Goal: Transaction & Acquisition: Book appointment/travel/reservation

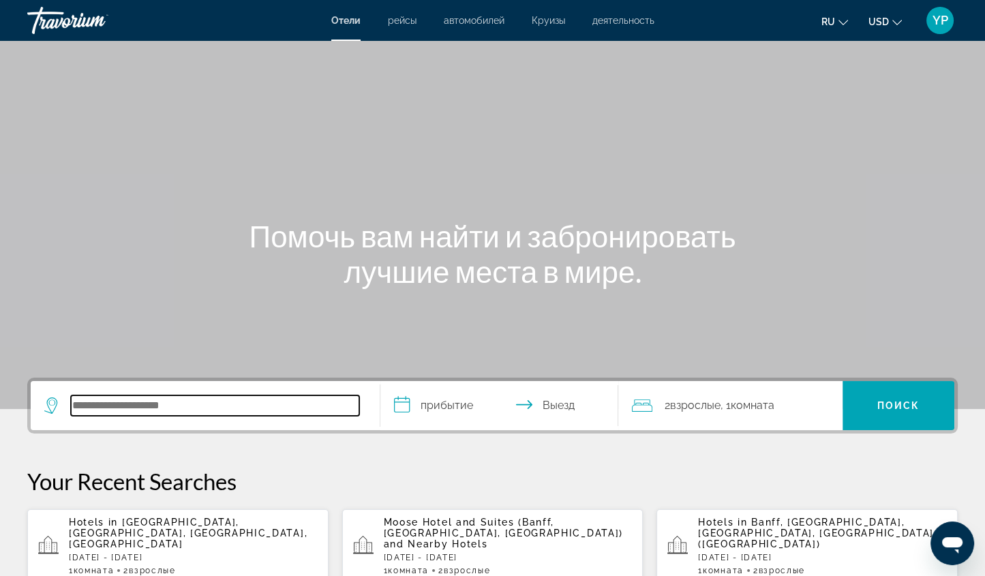
click at [123, 409] on input "Search hotel destination" at bounding box center [215, 406] width 288 height 20
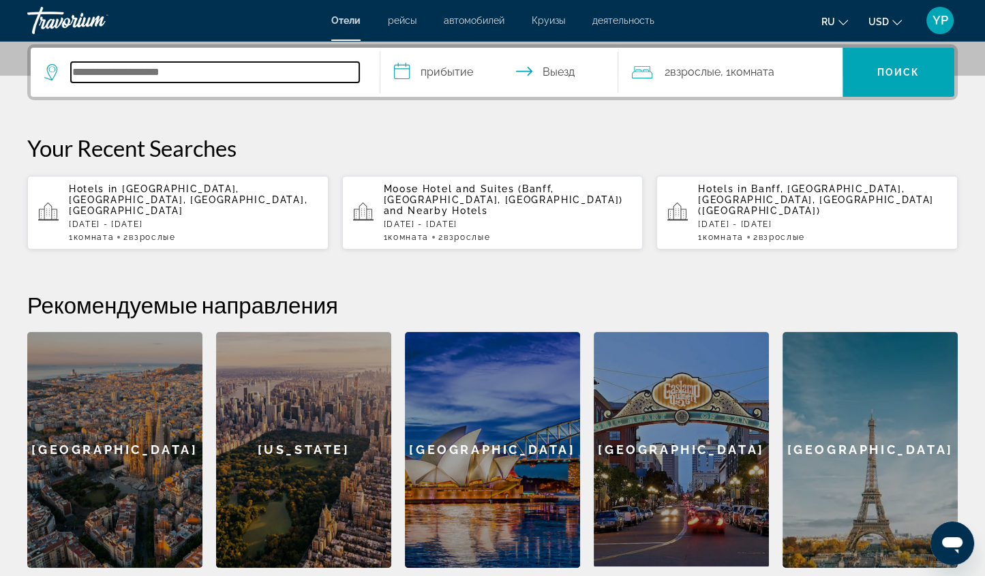
click at [104, 68] on input "Search hotel destination" at bounding box center [215, 72] width 288 height 20
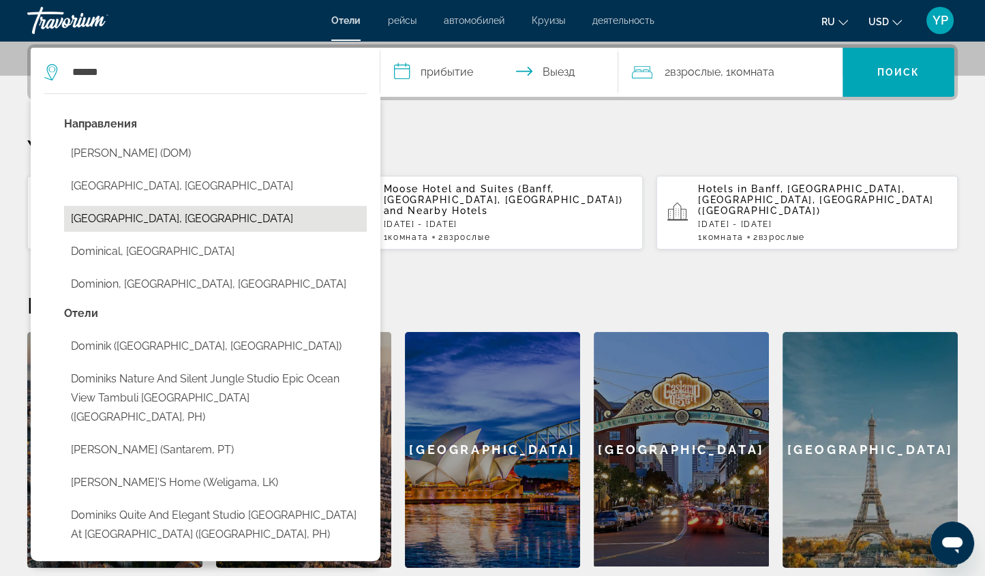
click at [172, 218] on button "[GEOGRAPHIC_DATA], [GEOGRAPHIC_DATA]" at bounding box center [215, 219] width 303 height 26
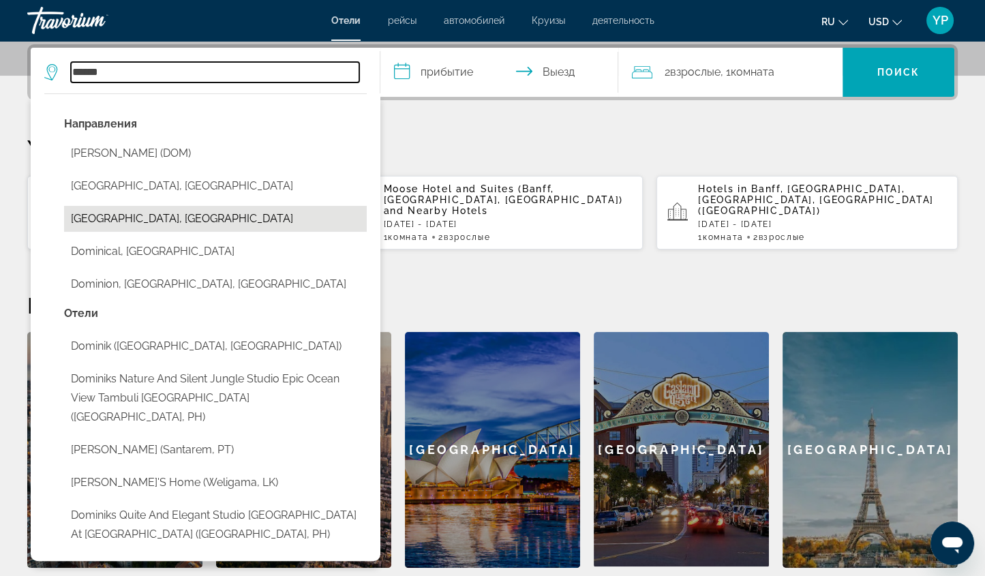
type input "**********"
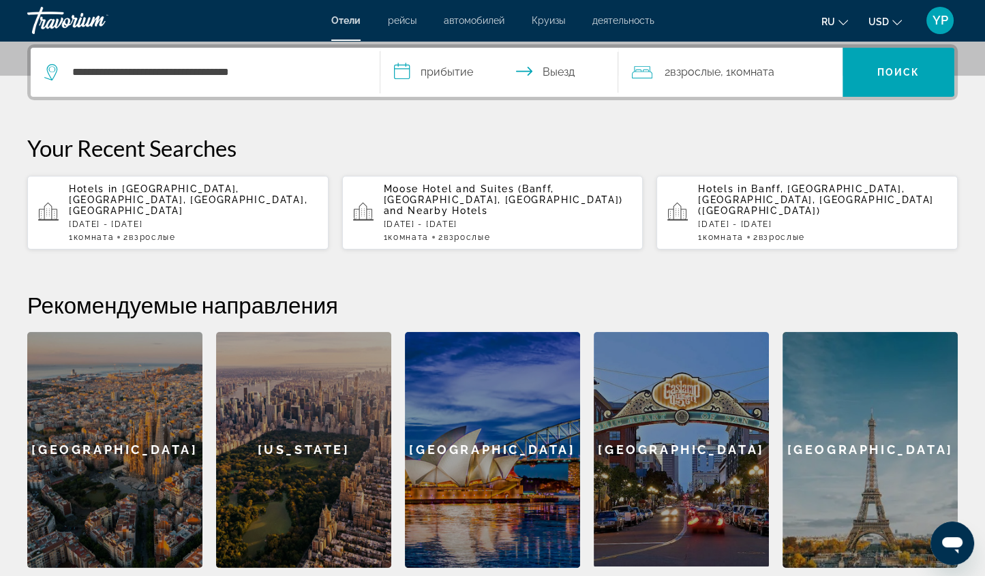
click at [445, 68] on input "**********" at bounding box center [502, 74] width 243 height 53
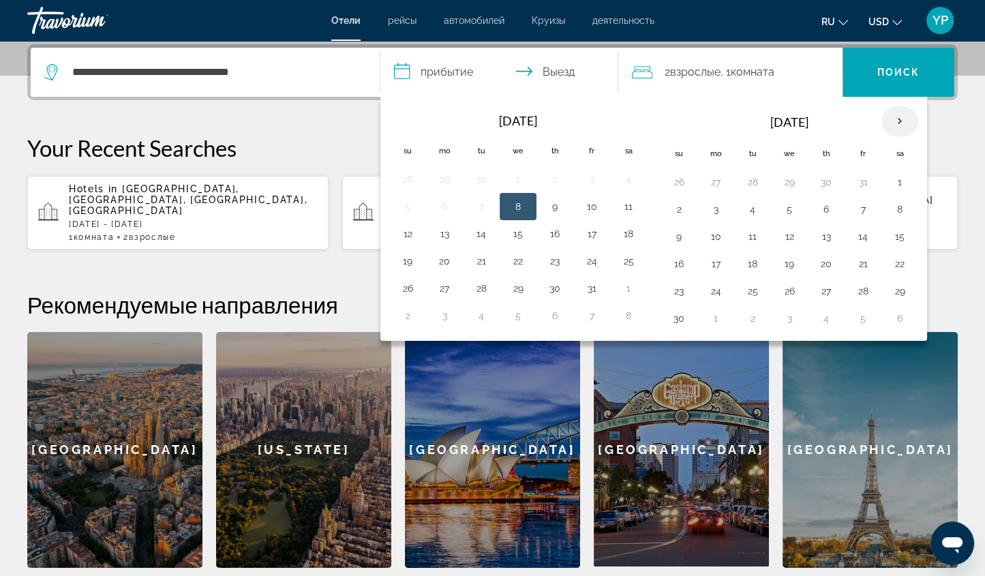
click at [889, 118] on th "Next month" at bounding box center [900, 121] width 37 height 30
click at [784, 206] on button "7" at bounding box center [790, 209] width 22 height 19
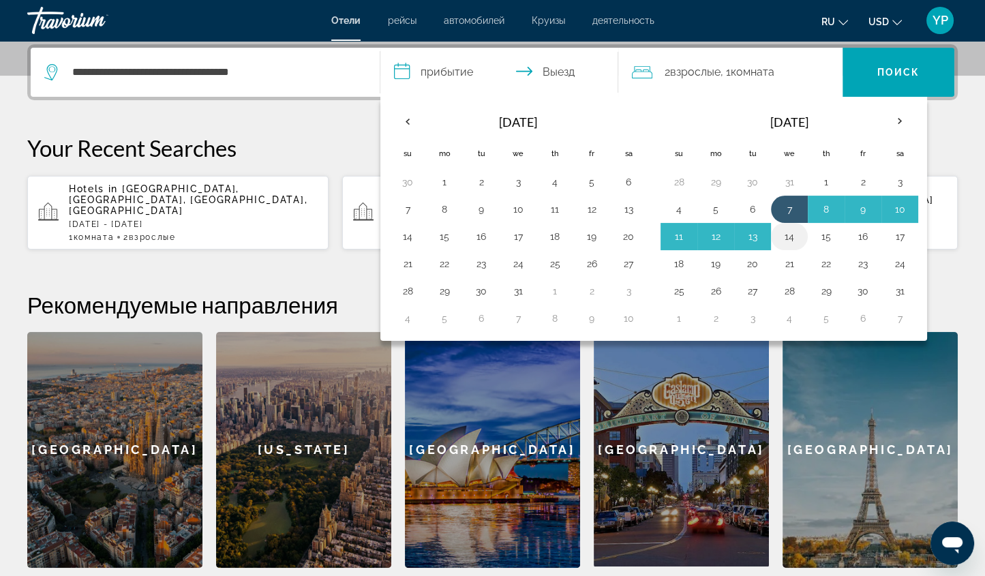
click at [787, 231] on button "14" at bounding box center [790, 236] width 22 height 19
type input "**********"
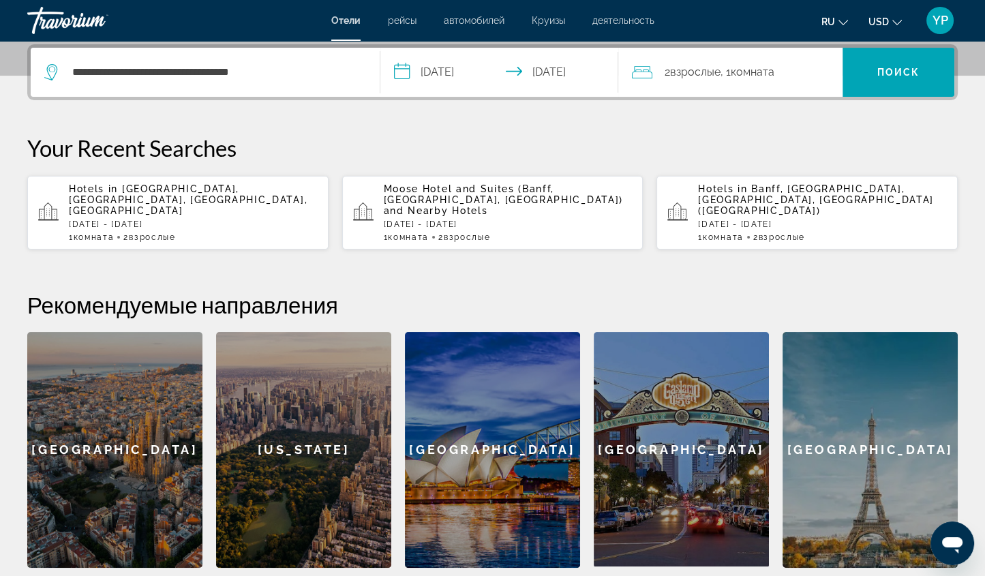
click at [696, 68] on span "Взрослые" at bounding box center [695, 71] width 50 height 13
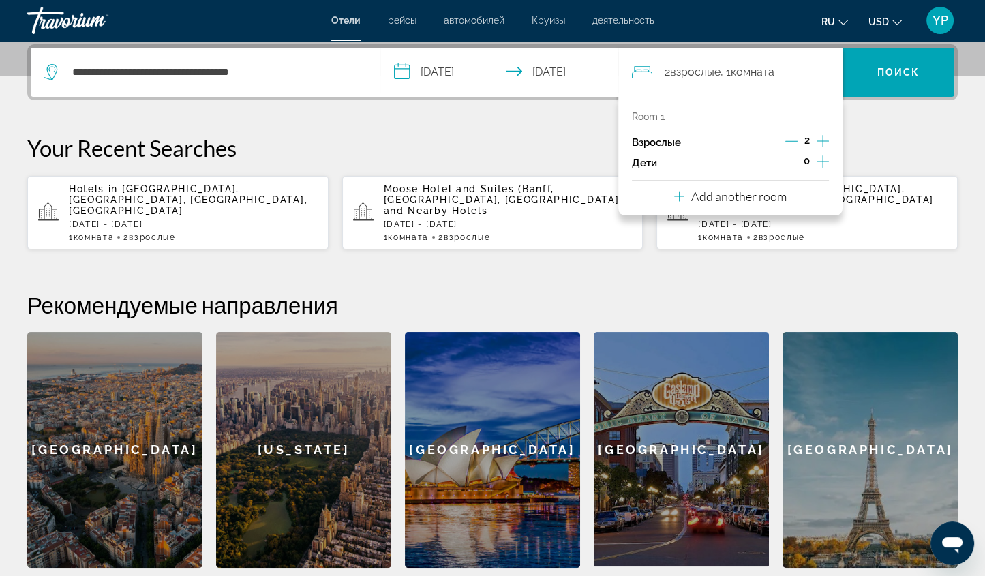
click at [821, 162] on icon "Increment children" at bounding box center [823, 161] width 12 height 16
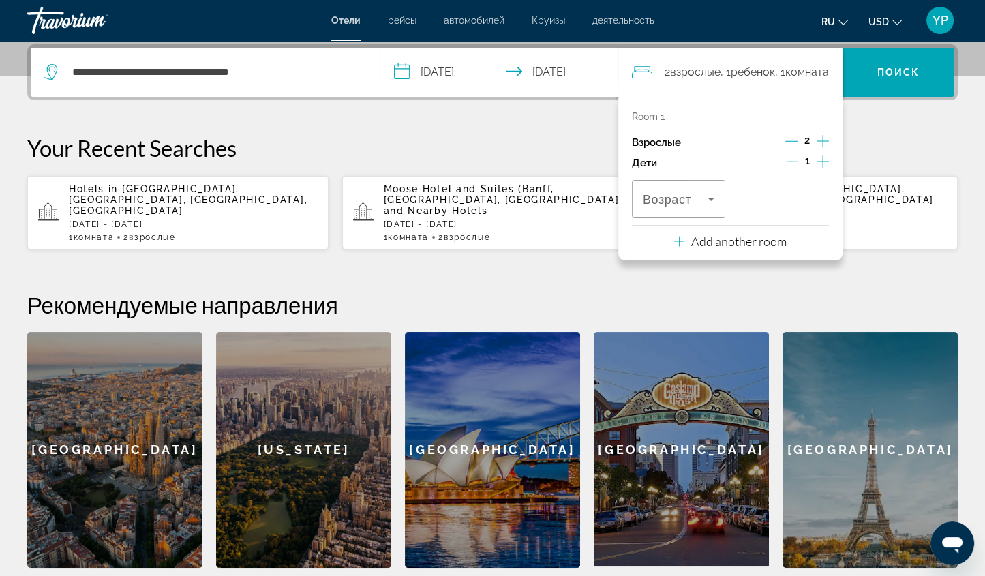
click at [821, 162] on icon "Increment children" at bounding box center [823, 161] width 12 height 16
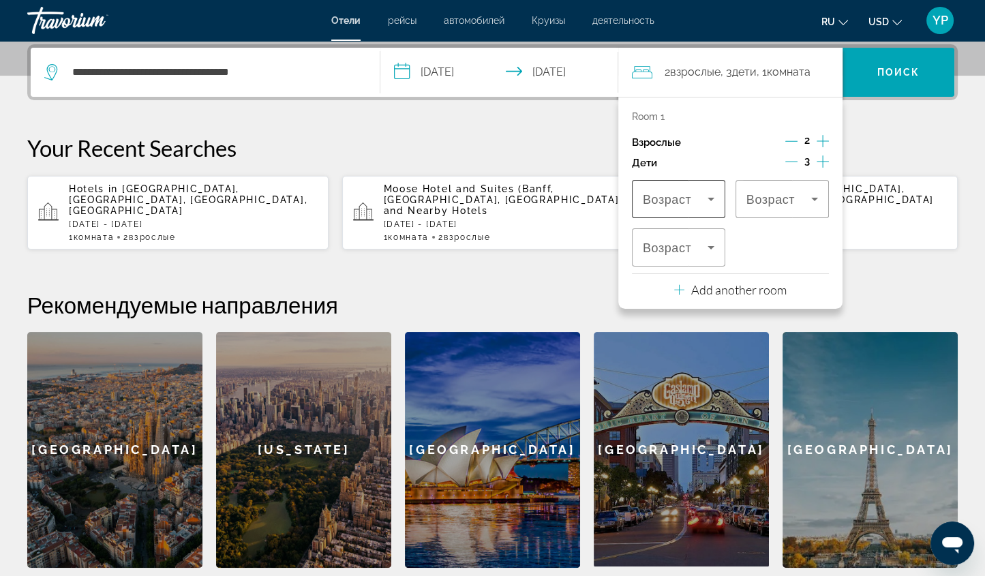
click at [716, 199] on icon "Travelers: 2 adults, 3 children" at bounding box center [711, 199] width 16 height 16
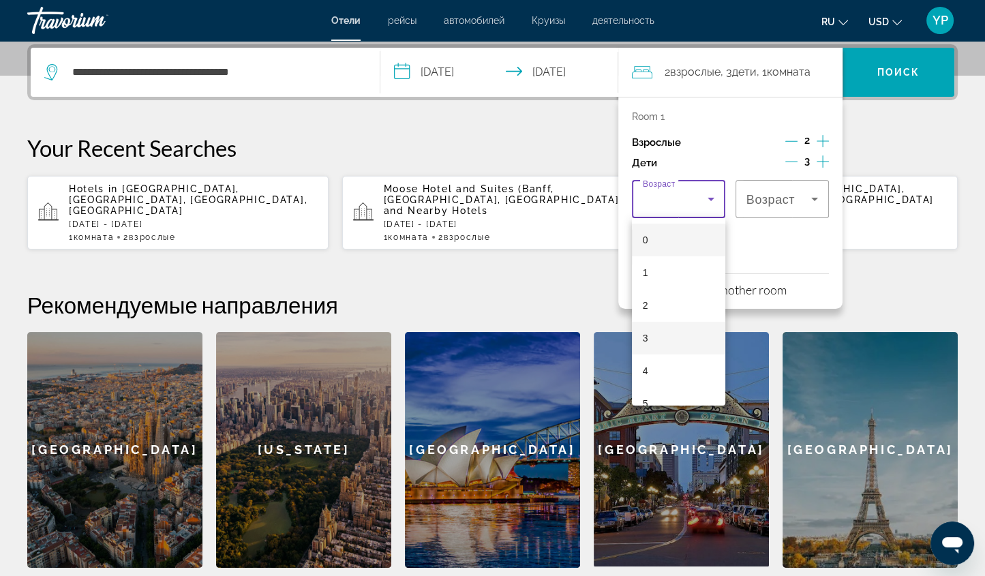
click at [652, 323] on mat-option "3" at bounding box center [678, 338] width 93 height 33
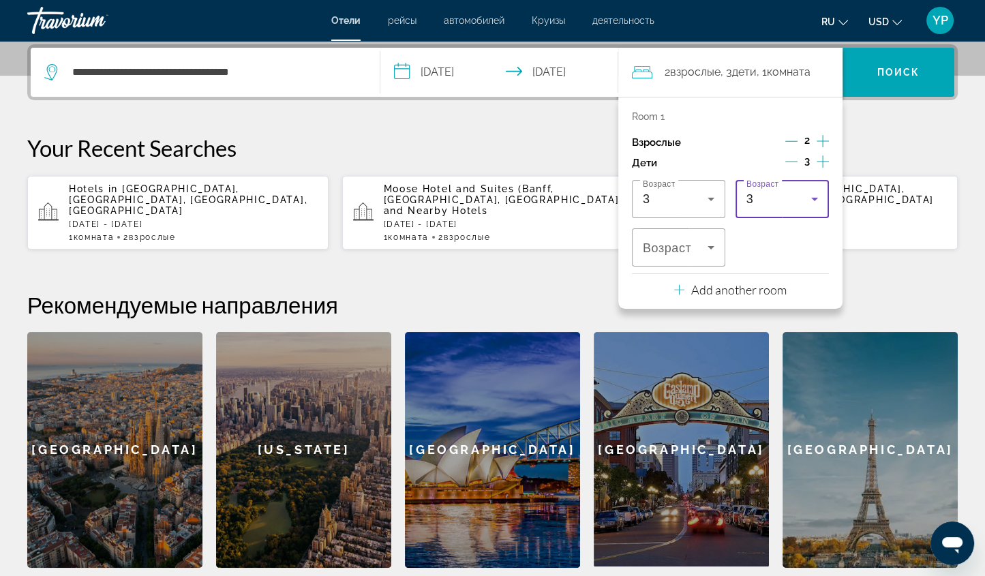
click at [780, 191] on div "3" at bounding box center [779, 199] width 65 height 16
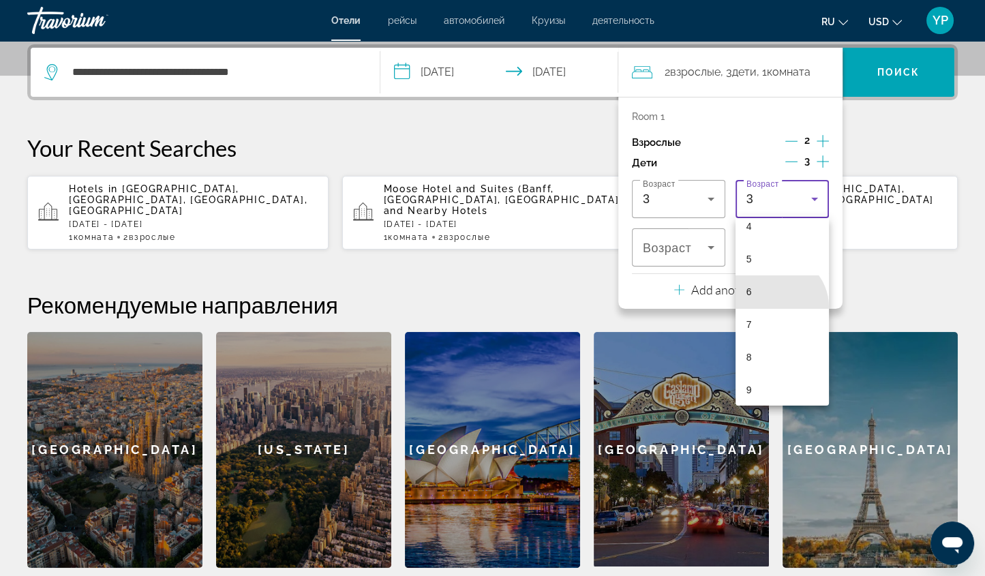
scroll to position [155, 0]
click at [758, 346] on mat-option "8" at bounding box center [782, 347] width 93 height 33
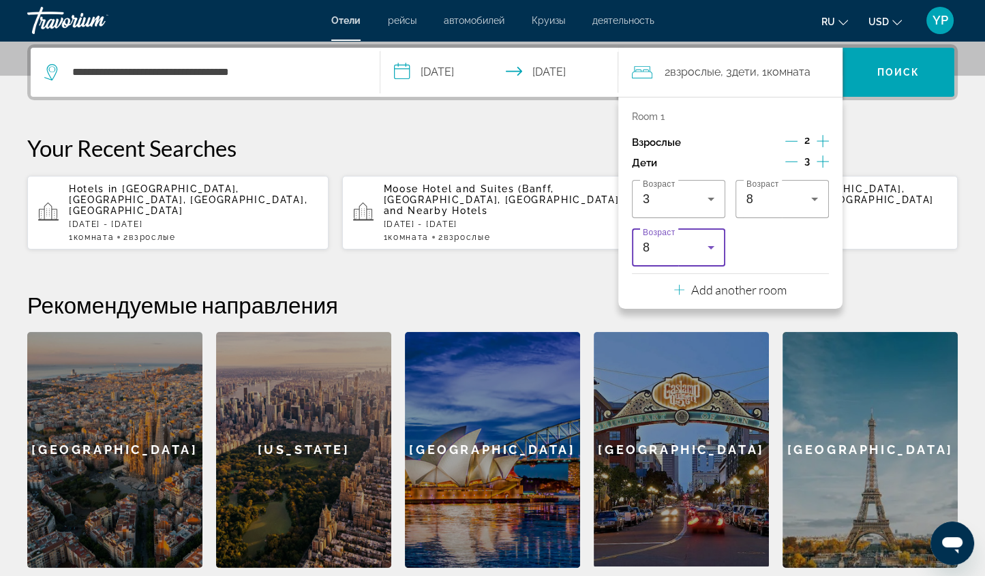
click at [715, 254] on icon "Travelers: 2 adults, 3 children" at bounding box center [711, 247] width 16 height 16
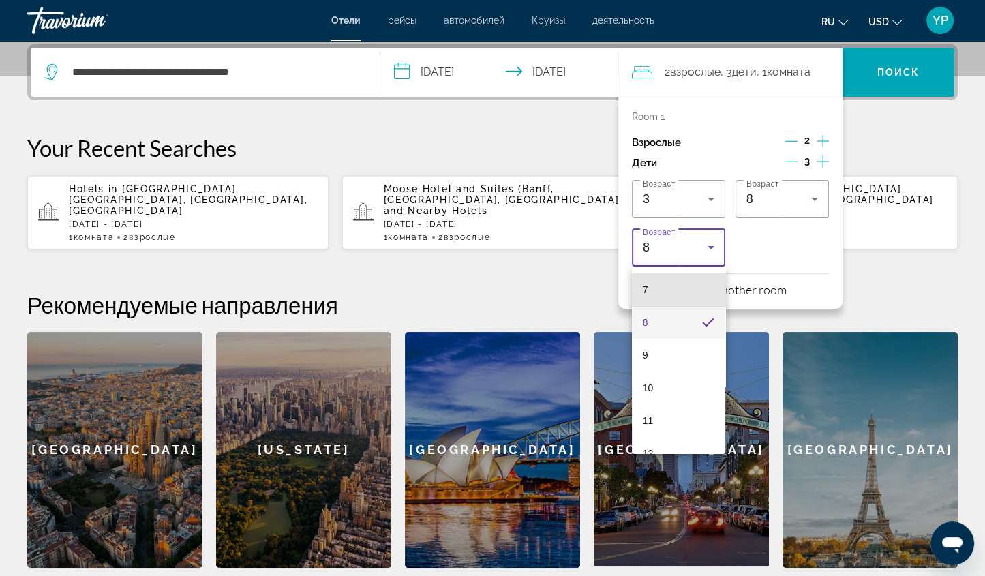
scroll to position [225, 0]
click at [665, 422] on mat-option "11" at bounding box center [678, 423] width 93 height 33
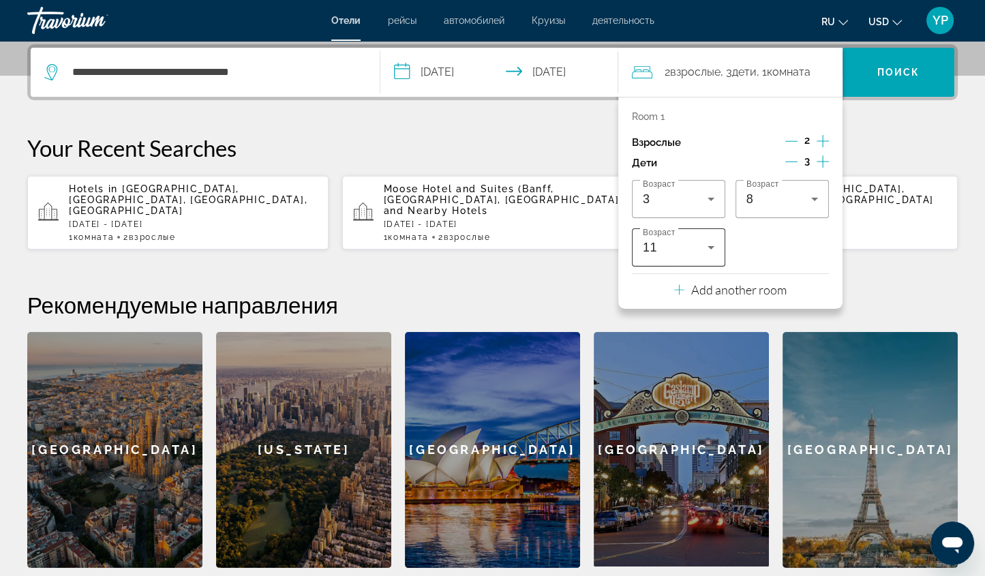
click at [710, 247] on icon "Travelers: 2 adults, 3 children" at bounding box center [711, 247] width 7 height 3
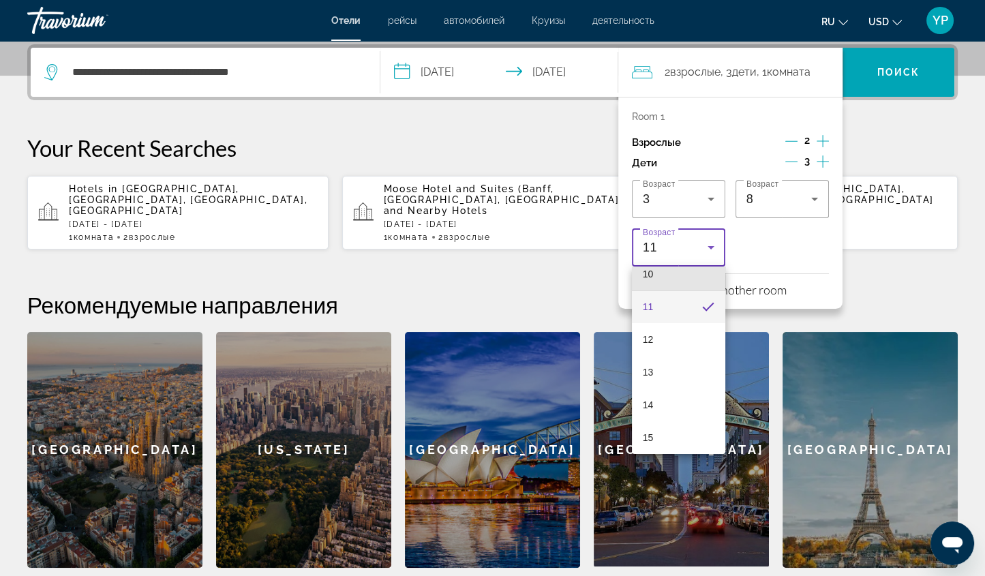
scroll to position [341, 0]
click at [671, 375] on mat-option "13" at bounding box center [678, 373] width 93 height 33
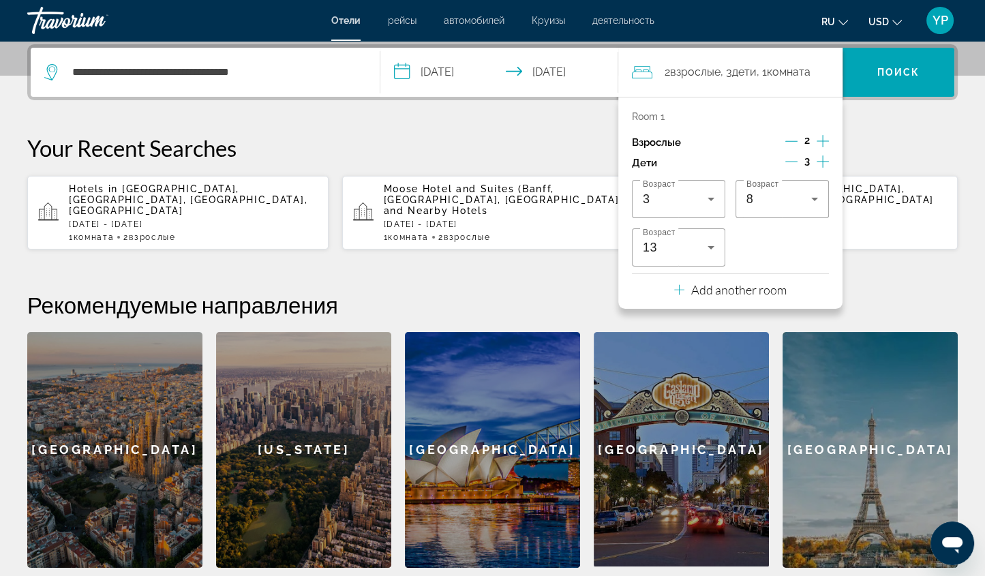
click at [921, 274] on div "**********" at bounding box center [492, 306] width 985 height 524
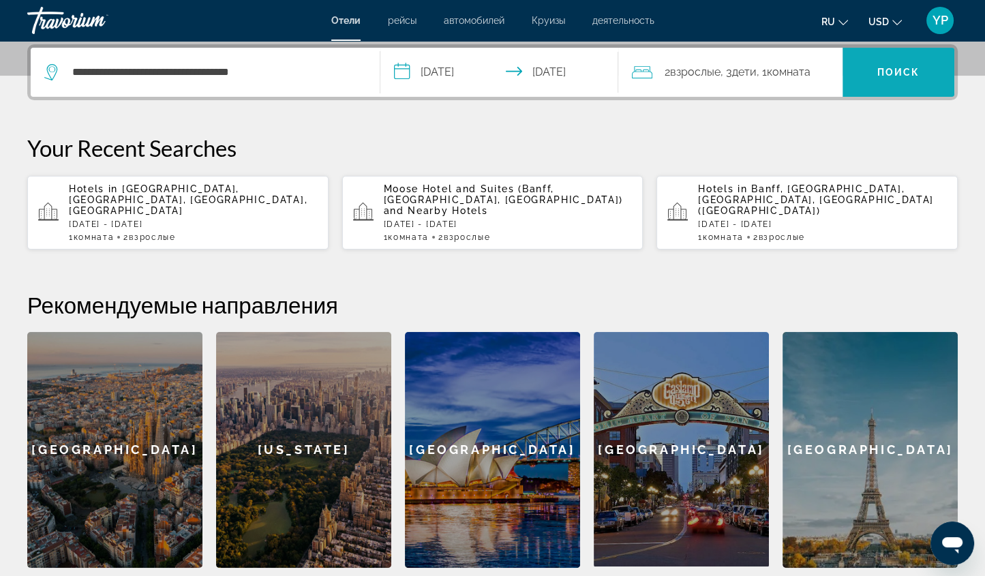
click at [916, 60] on span "Search" at bounding box center [899, 72] width 112 height 33
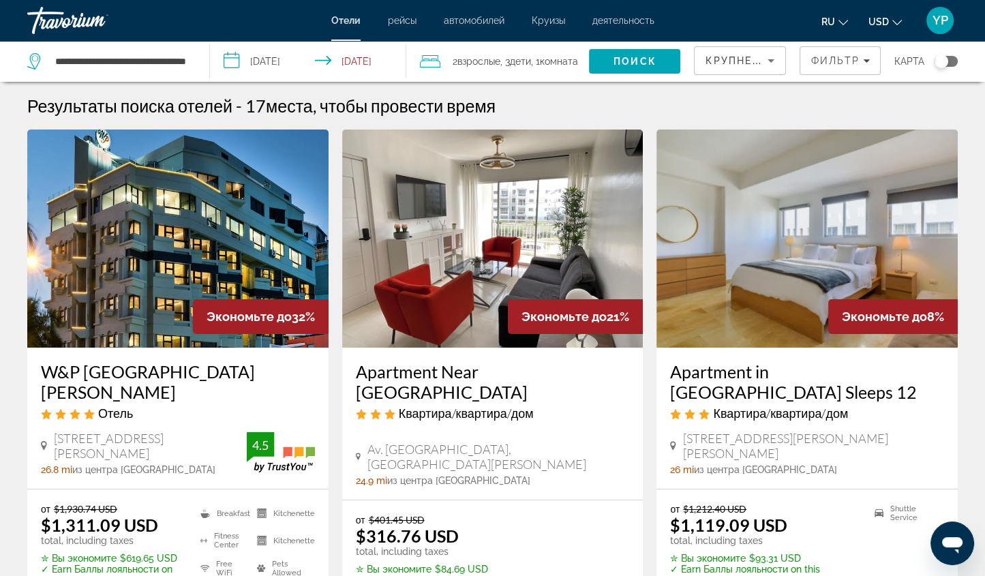
click at [892, 14] on button "USD USD ($) MXN (Mex$) CAD (Can$) GBP (£) EUR (€) AUD (A$) NZD (NZ$) CNY (CN¥)" at bounding box center [885, 22] width 33 height 20
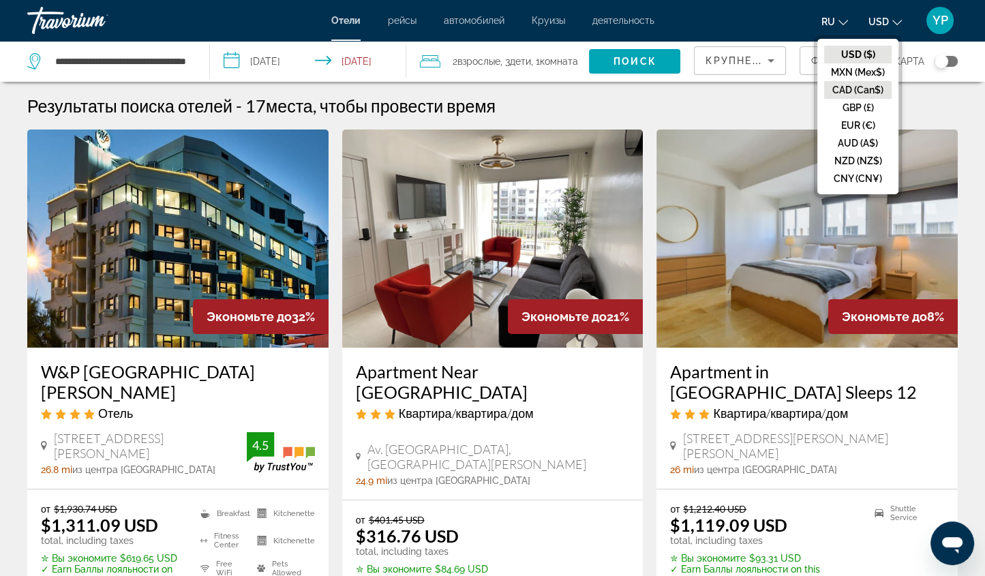
click at [872, 93] on button "CAD (Can$)" at bounding box center [859, 90] width 68 height 18
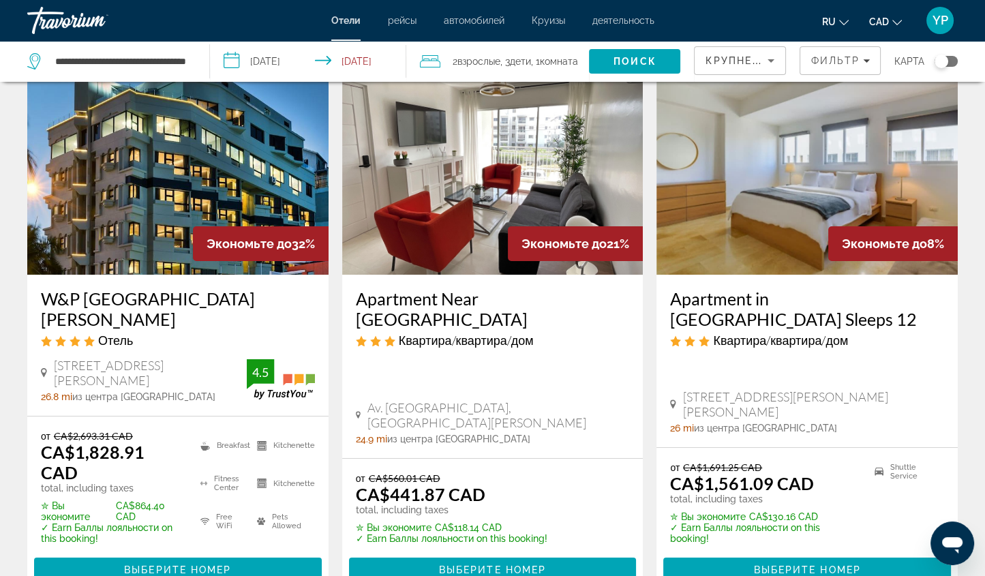
scroll to position [82, 0]
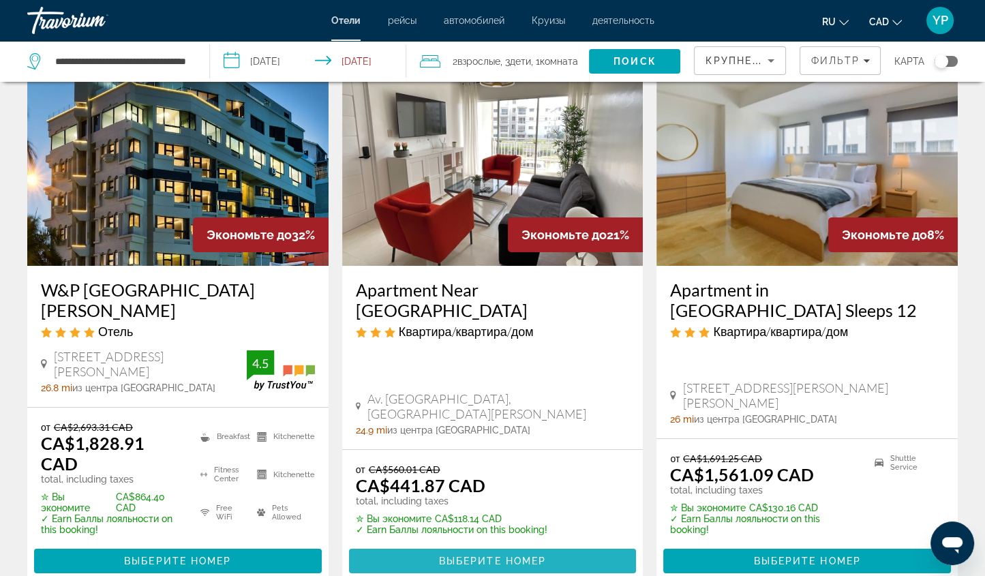
click at [503, 556] on span "Выберите номер" at bounding box center [492, 561] width 107 height 11
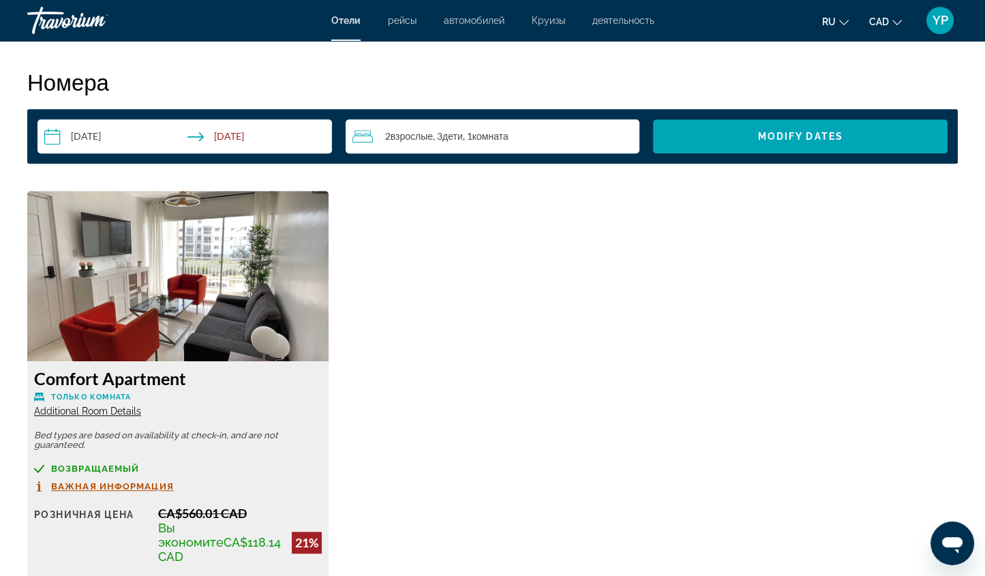
scroll to position [1592, 0]
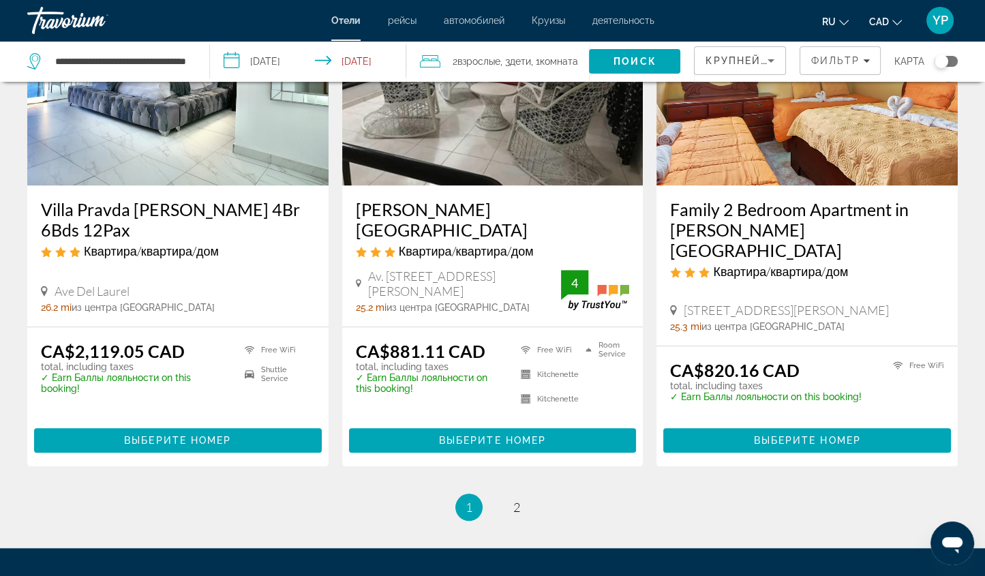
scroll to position [1747, 0]
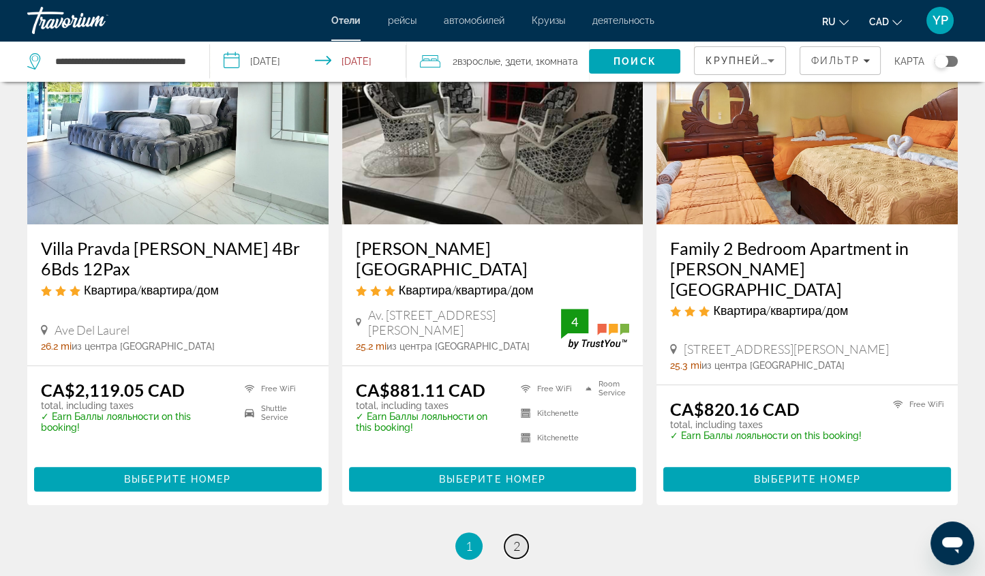
click at [518, 539] on span "2" at bounding box center [517, 546] width 7 height 15
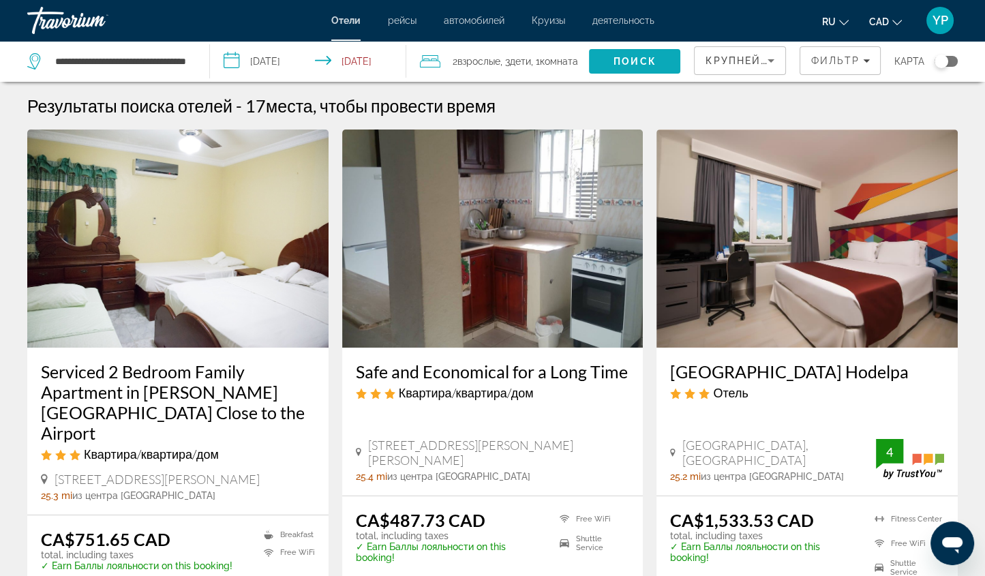
click at [634, 50] on span "Search" at bounding box center [634, 61] width 91 height 33
